Goal: Information Seeking & Learning: Learn about a topic

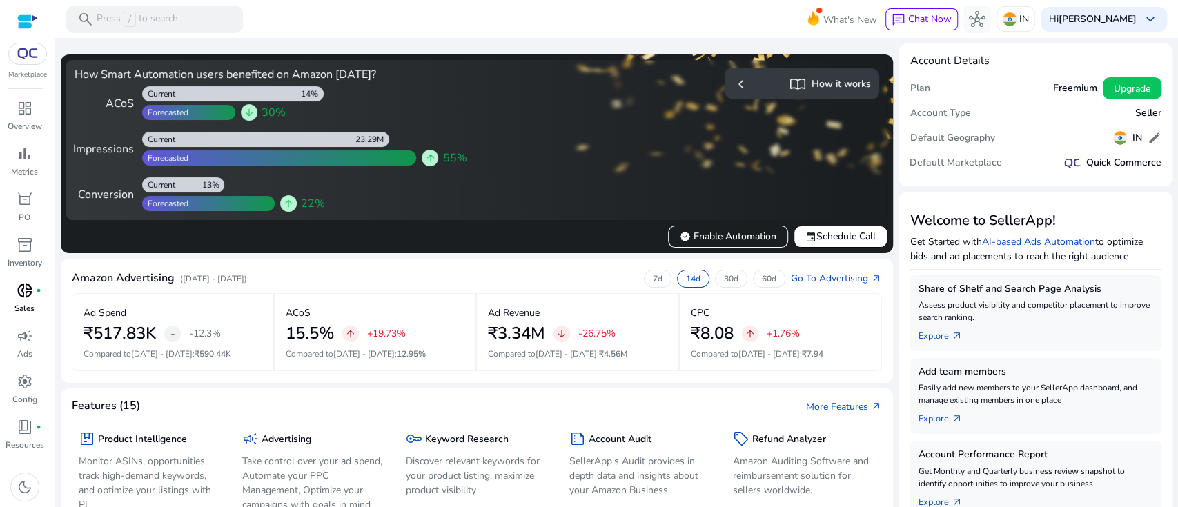
click at [26, 306] on p "Sales" at bounding box center [24, 308] width 20 height 12
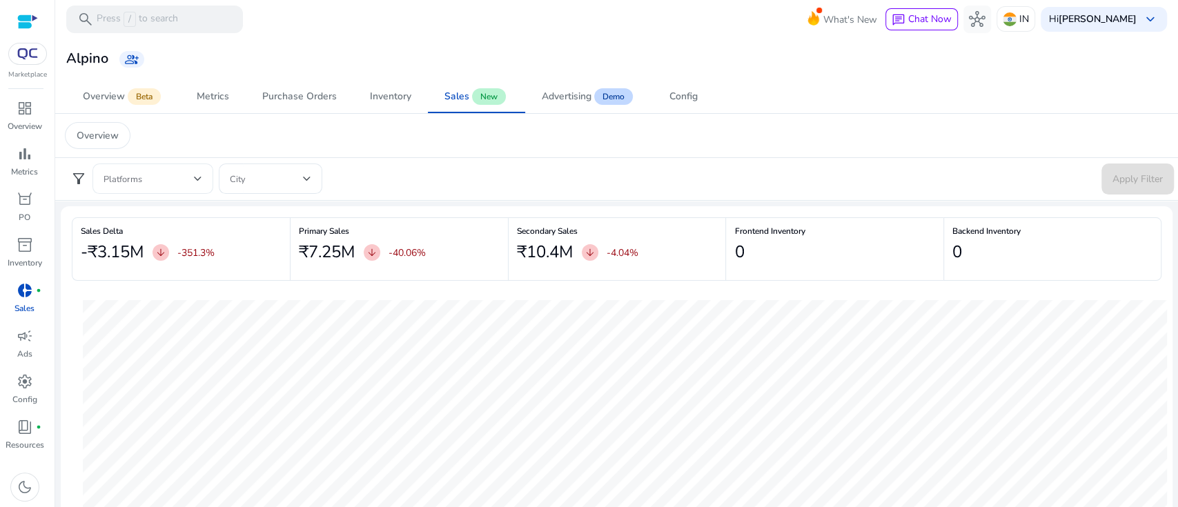
click at [145, 191] on div at bounding box center [153, 179] width 99 height 30
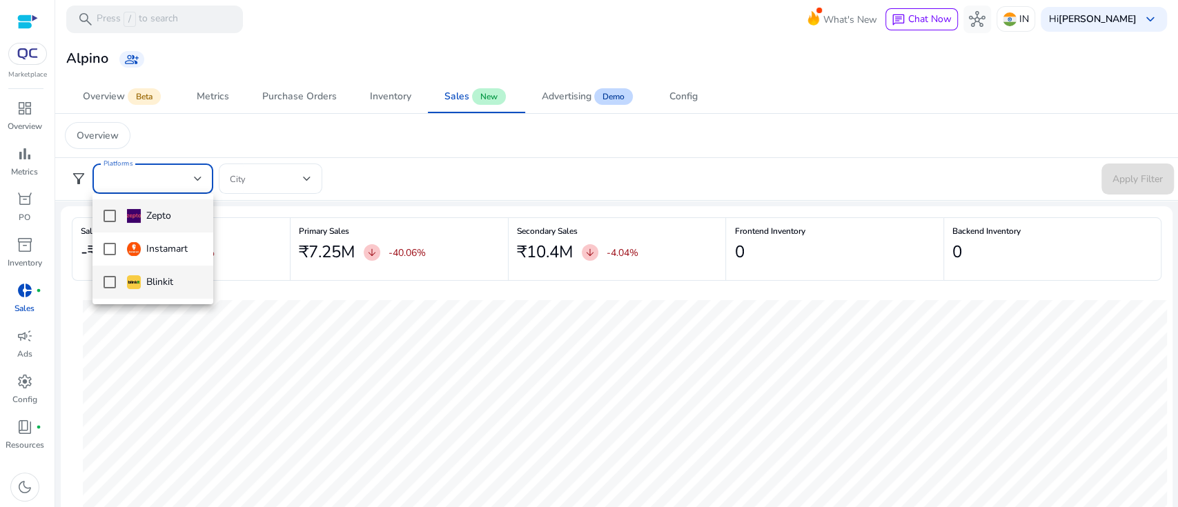
click at [160, 278] on div "Blinkit" at bounding box center [150, 282] width 46 height 15
click at [635, 163] on div at bounding box center [589, 253] width 1178 height 507
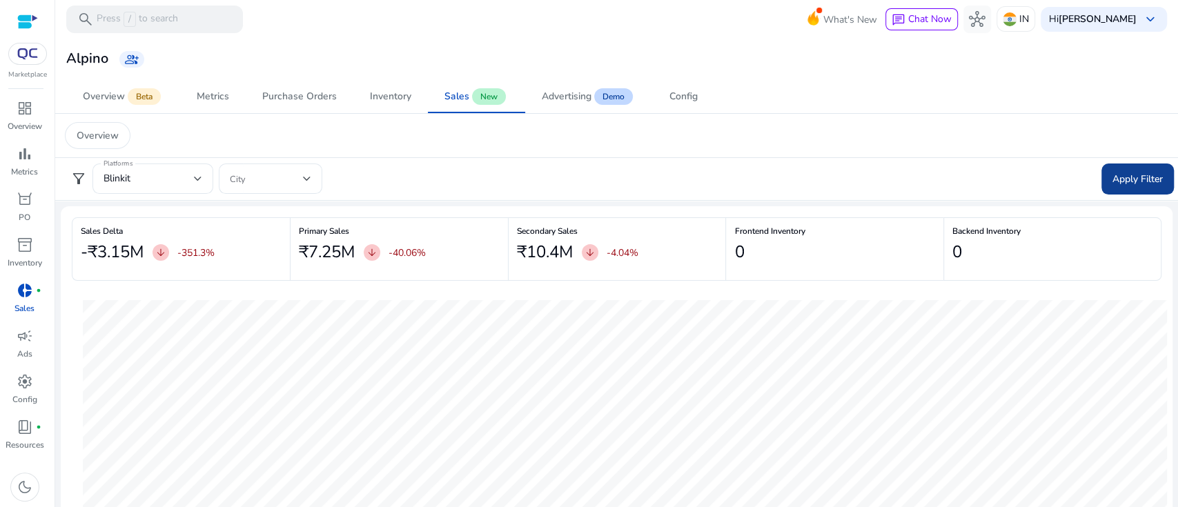
click at [1134, 179] on span "Apply Filter" at bounding box center [1138, 179] width 50 height 14
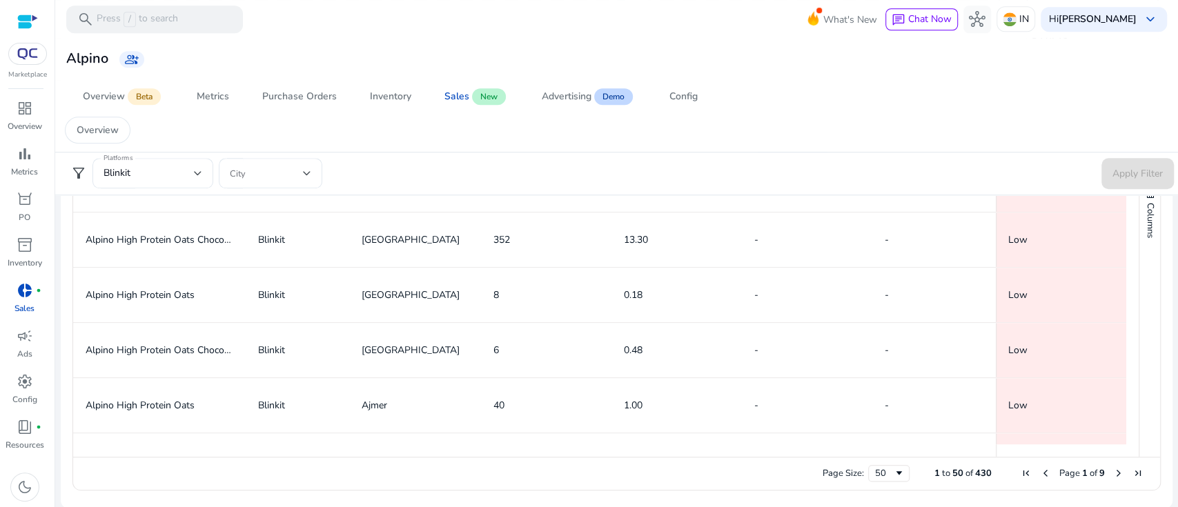
scroll to position [387, 0]
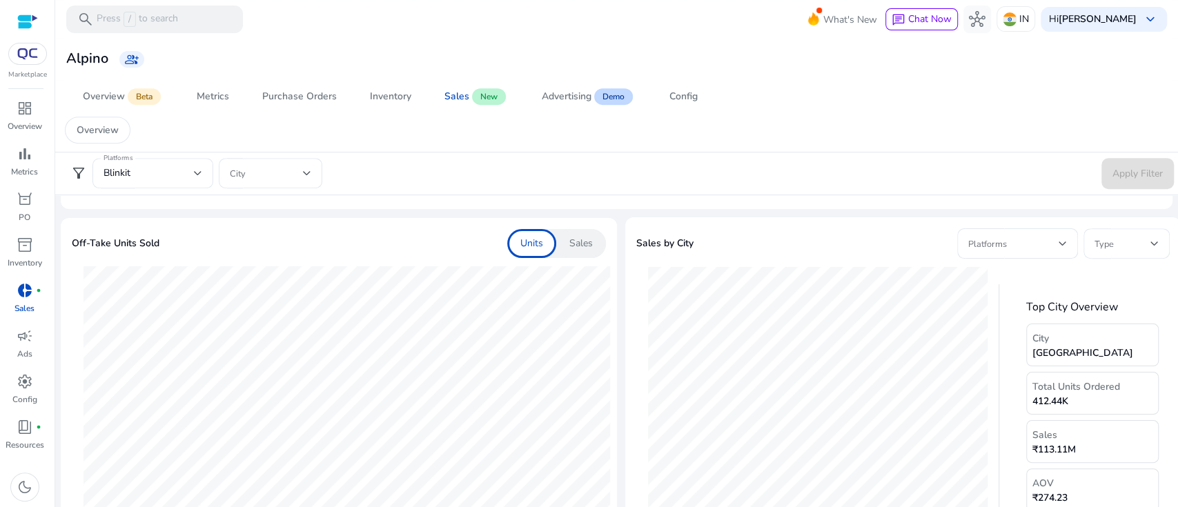
click at [588, 249] on p "Sales" at bounding box center [581, 244] width 23 height 14
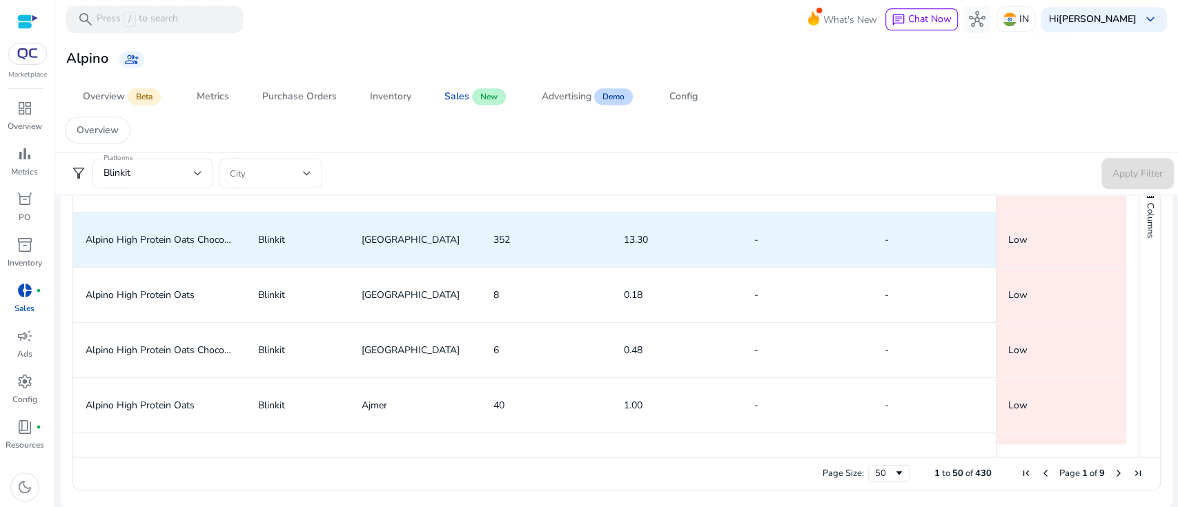
scroll to position [755, 0]
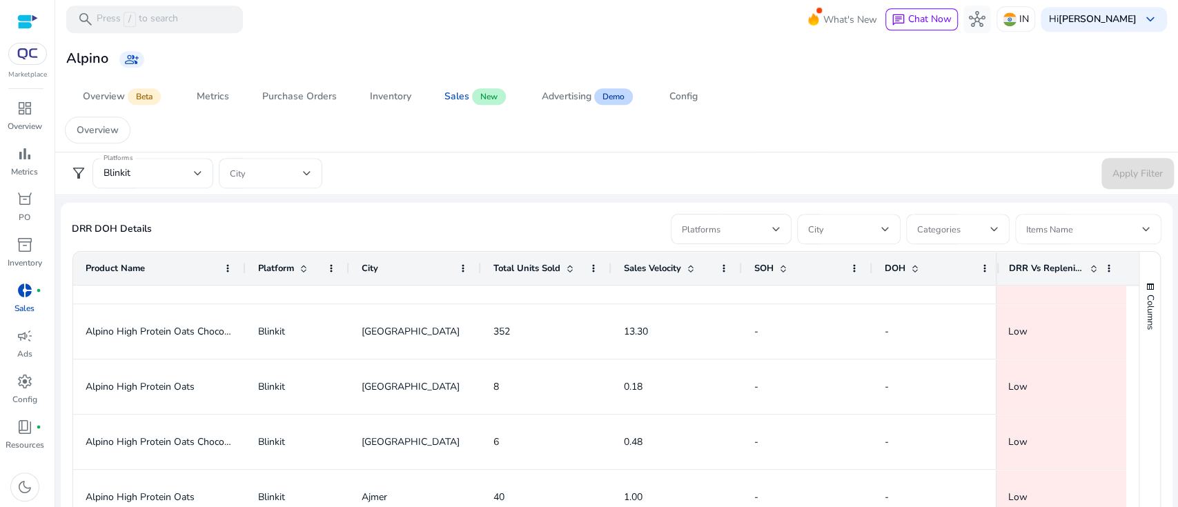
click at [1132, 227] on span at bounding box center [1084, 229] width 116 height 15
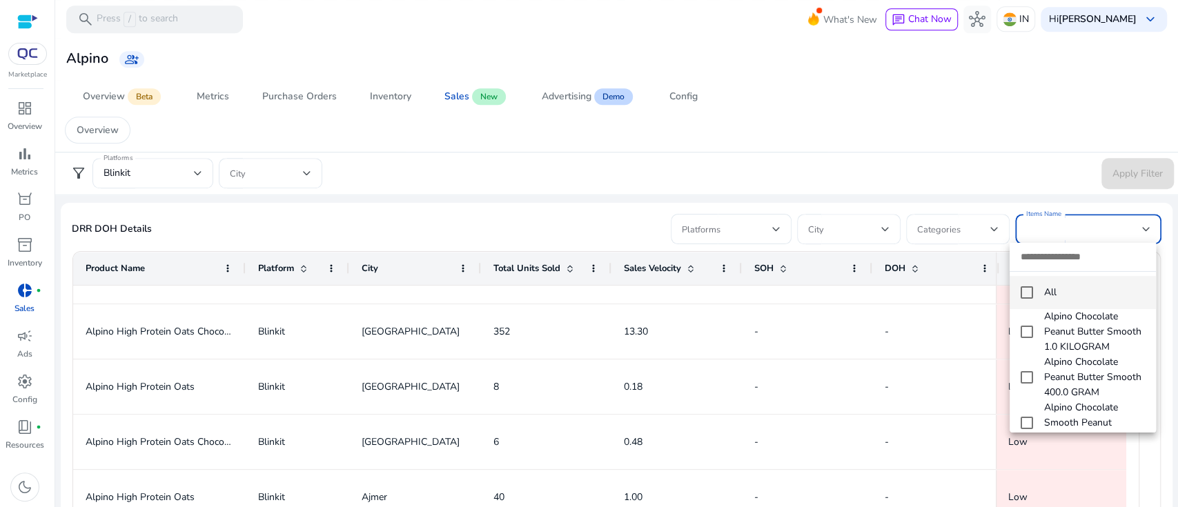
click at [1132, 227] on div at bounding box center [589, 253] width 1178 height 507
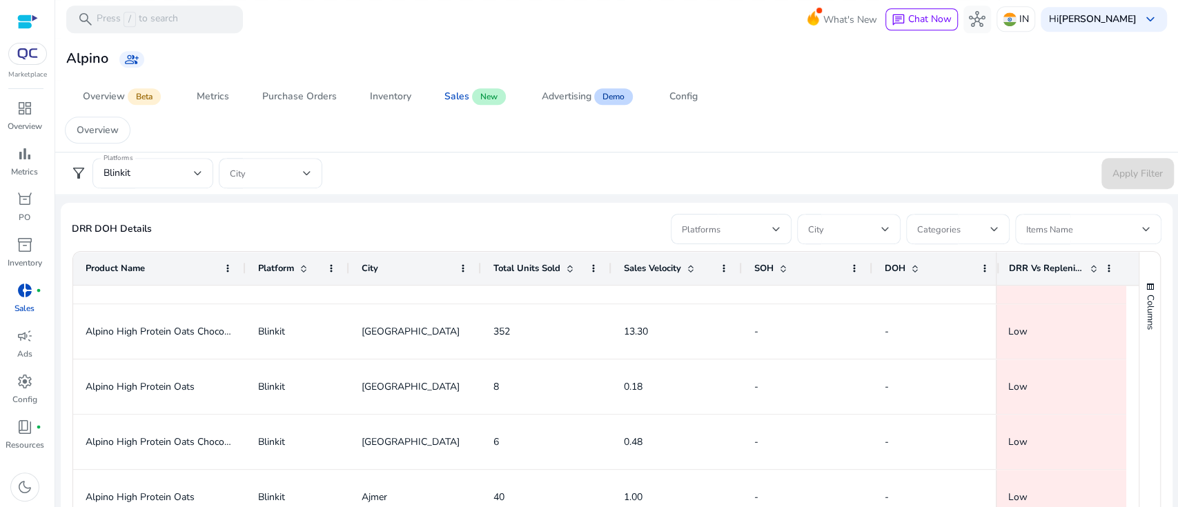
click at [311, 239] on div "DRR DOH Details Platforms City Categories Items Name" at bounding box center [617, 229] width 1090 height 30
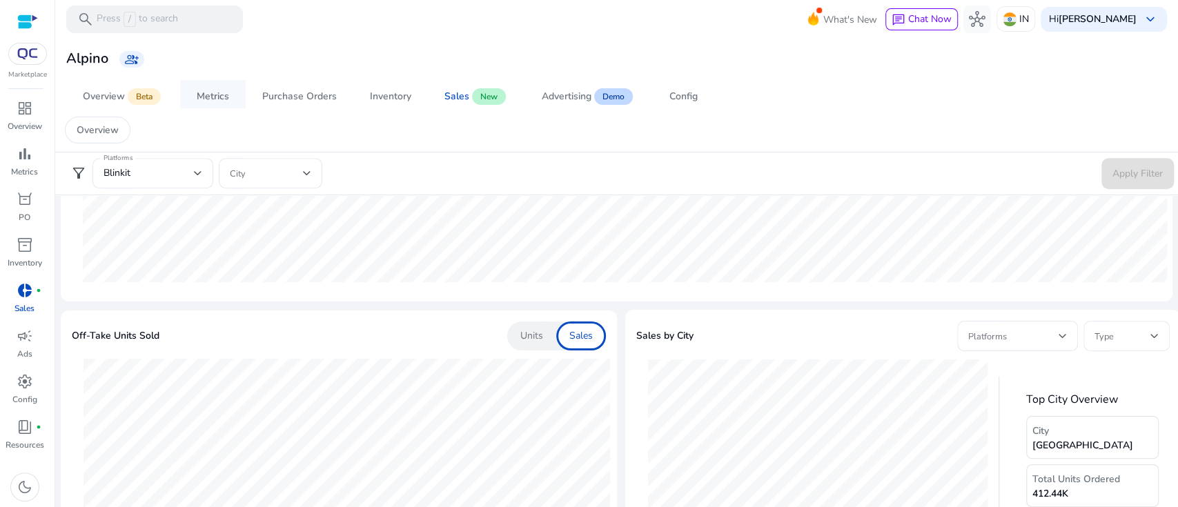
click at [204, 92] on div "Metrics" at bounding box center [213, 97] width 32 height 10
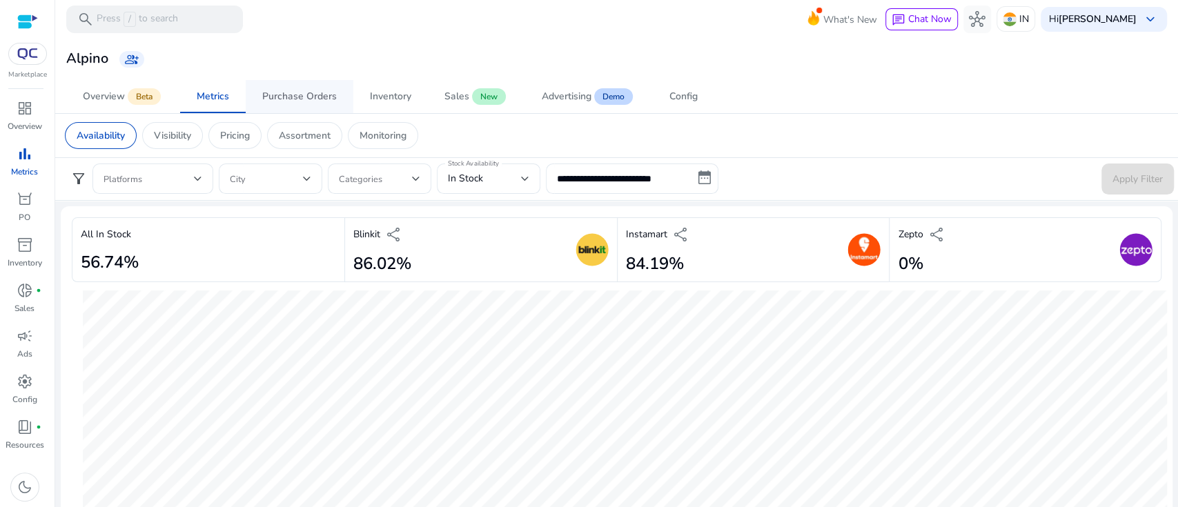
click at [298, 98] on div "Purchase Orders" at bounding box center [299, 97] width 75 height 10
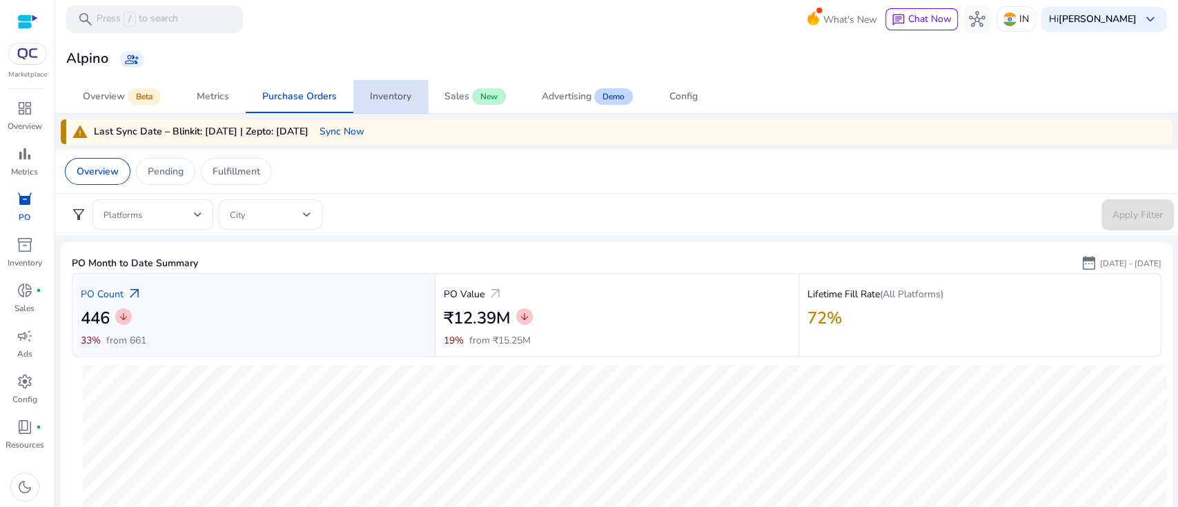
click at [385, 101] on div "Inventory" at bounding box center [390, 97] width 41 height 10
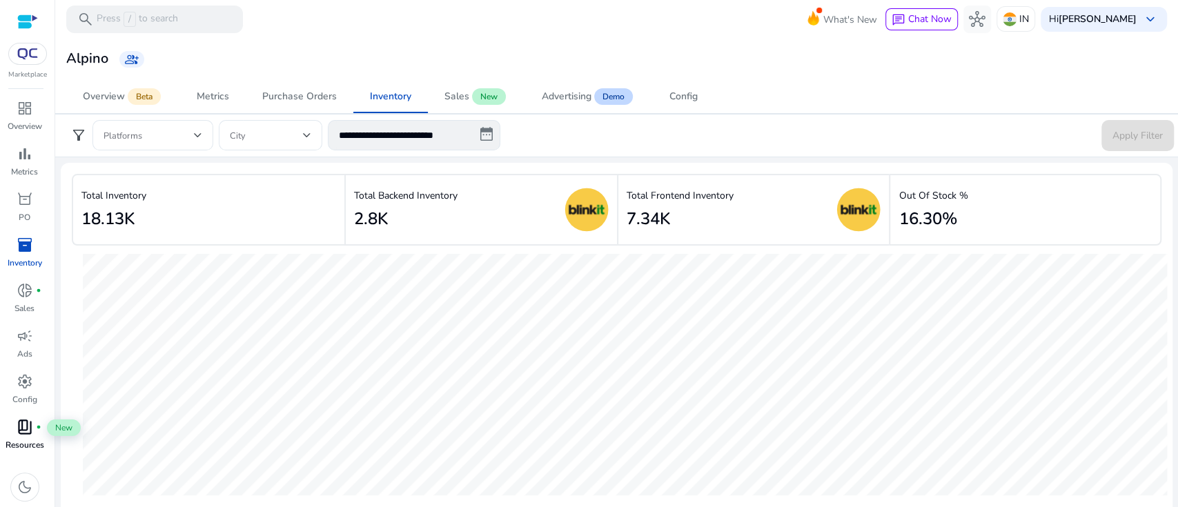
click at [34, 428] on div "book_4 fiber_manual_record" at bounding box center [25, 427] width 39 height 22
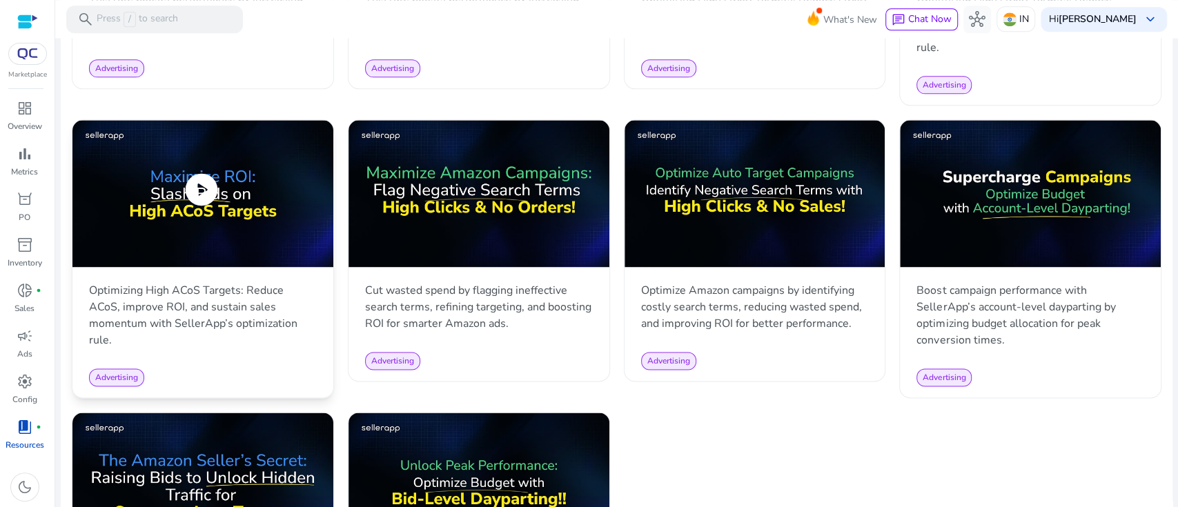
scroll to position [1381, 0]
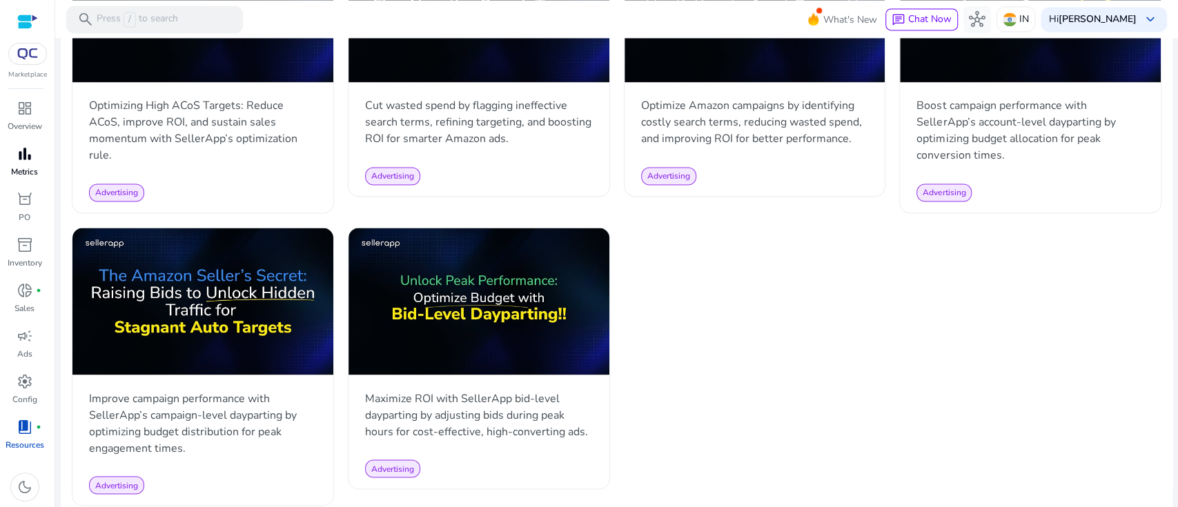
click at [26, 157] on span "bar_chart" at bounding box center [25, 154] width 17 height 17
